Goal: Check status: Check status

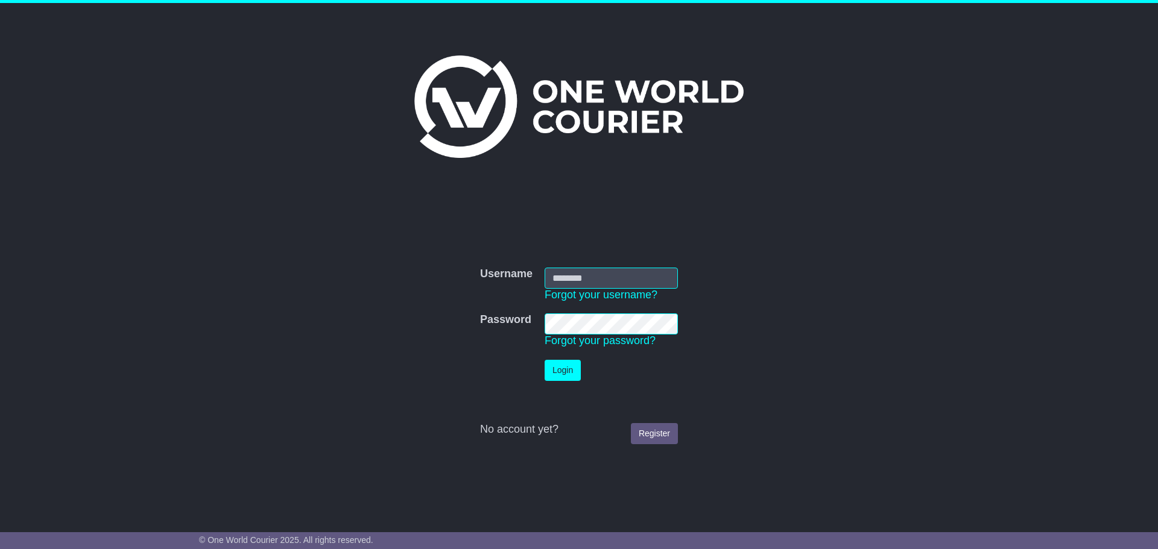
type input "**********"
click at [568, 370] on button "Login" at bounding box center [563, 370] width 36 height 21
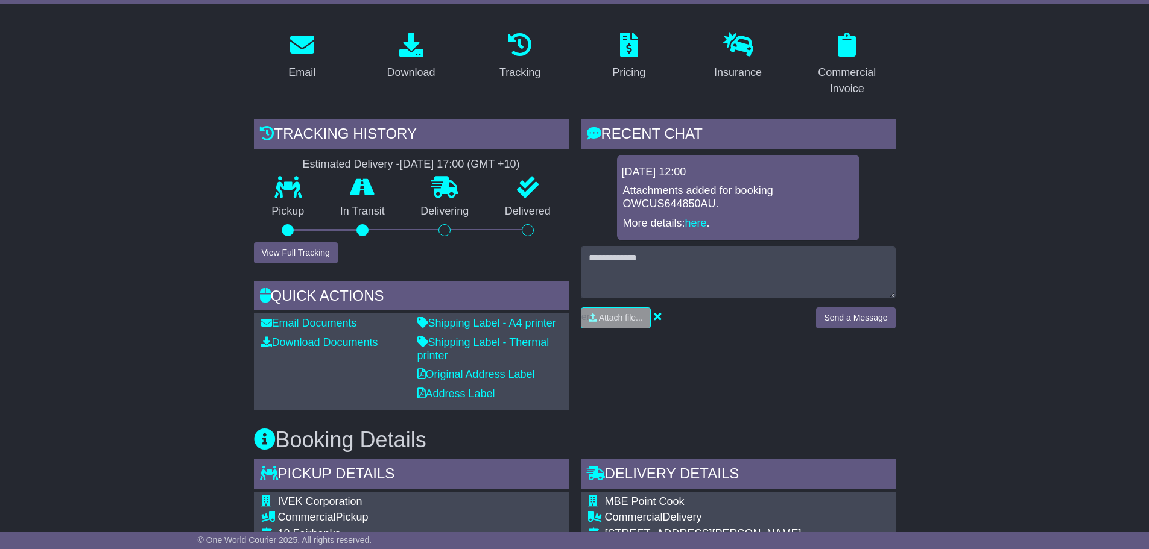
scroll to position [302, 0]
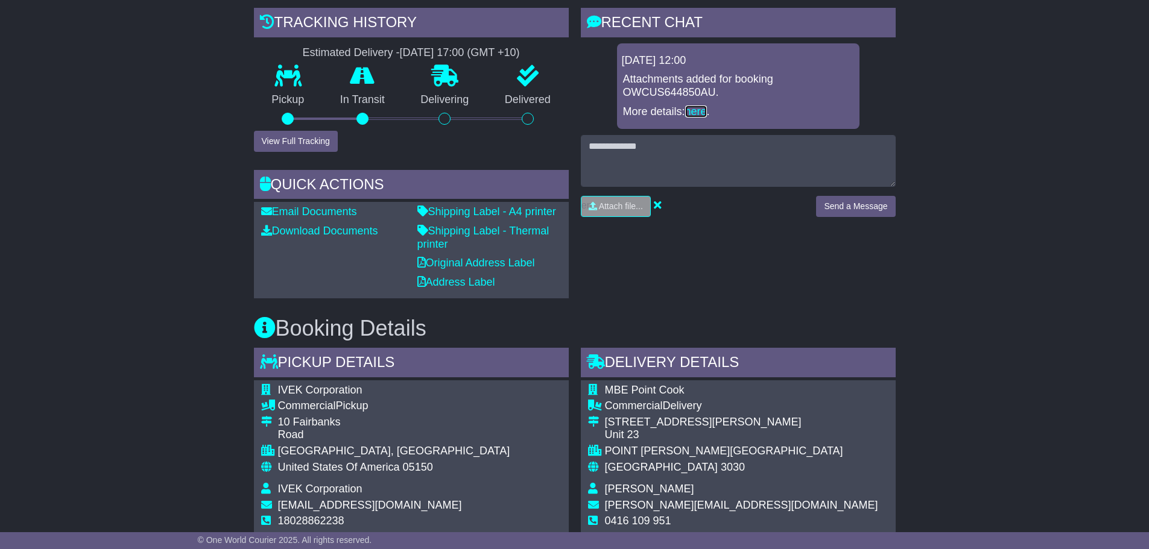
click at [696, 114] on link "here" at bounding box center [696, 112] width 22 height 12
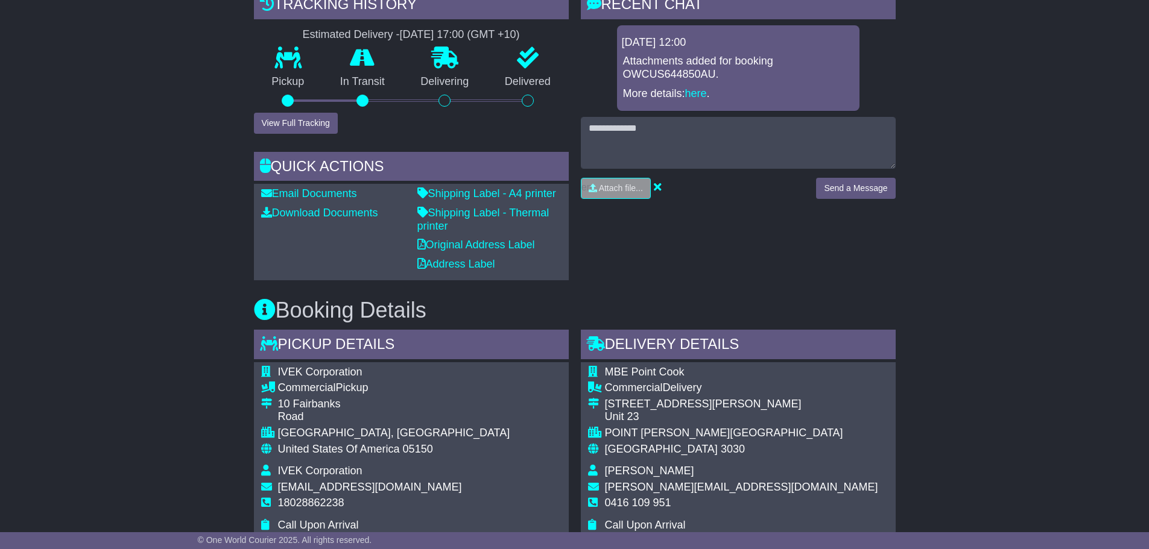
scroll to position [139, 0]
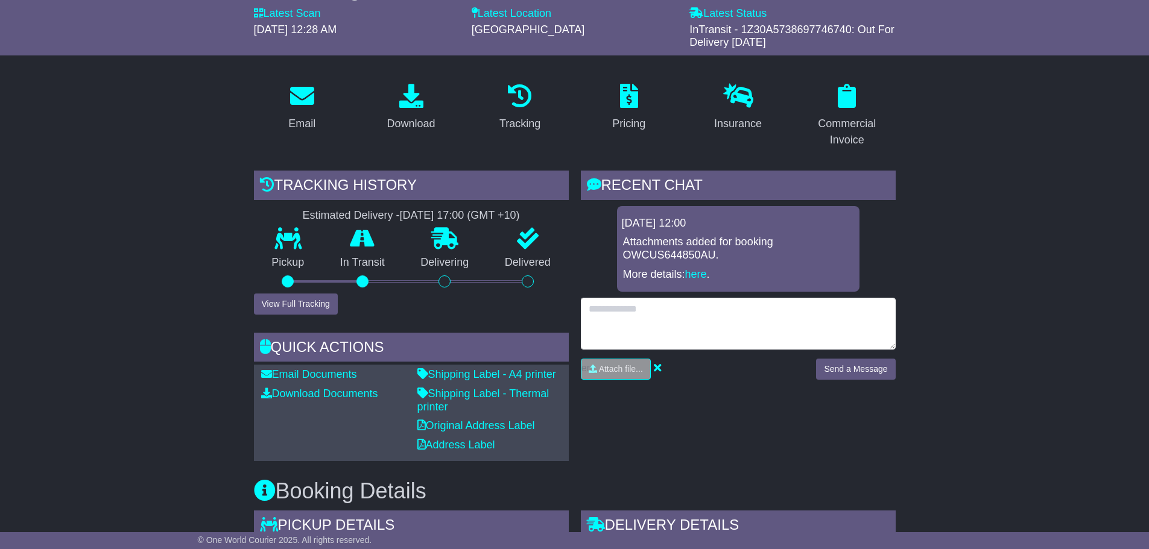
click at [733, 309] on textarea at bounding box center [738, 324] width 315 height 52
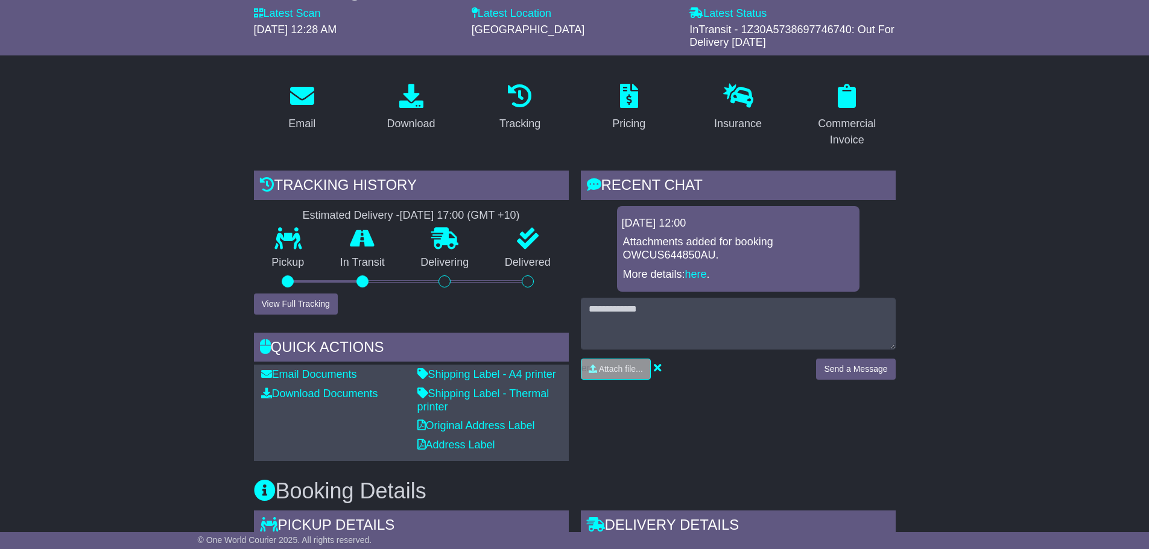
click at [841, 265] on div "Attachments added for booking OWCUS644850AU. More details: here ." at bounding box center [738, 258] width 233 height 45
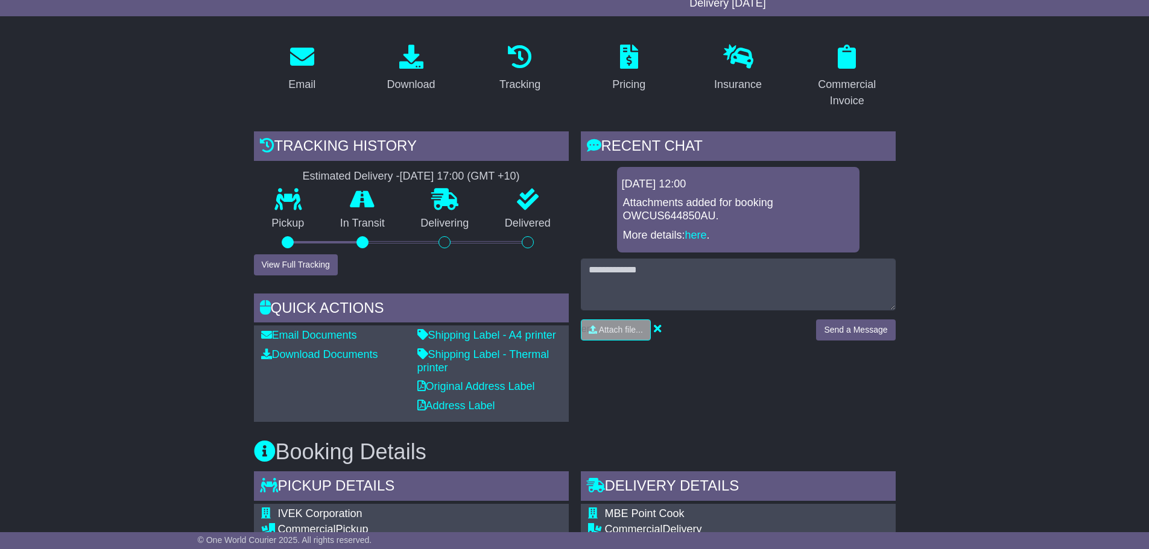
scroll to position [199, 0]
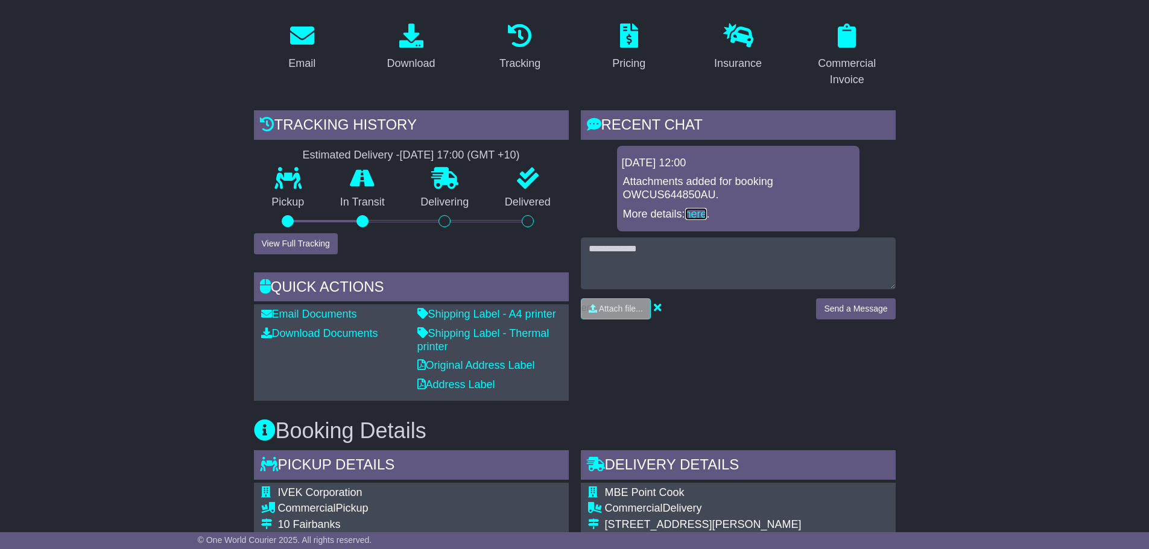
click at [701, 214] on link "here" at bounding box center [696, 214] width 22 height 12
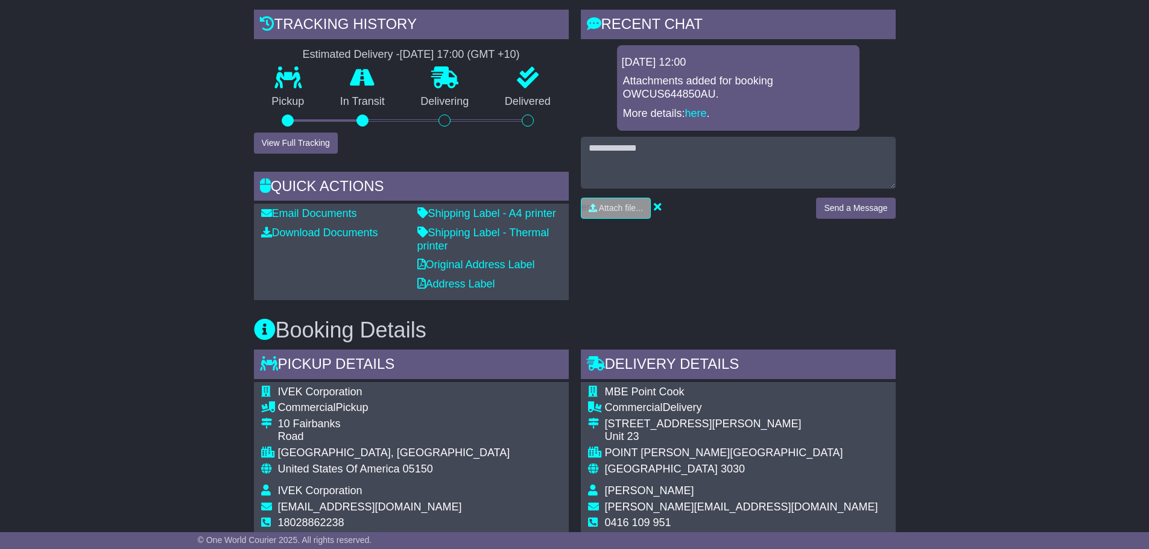
scroll to position [422, 0]
